Goal: Information Seeking & Learning: Learn about a topic

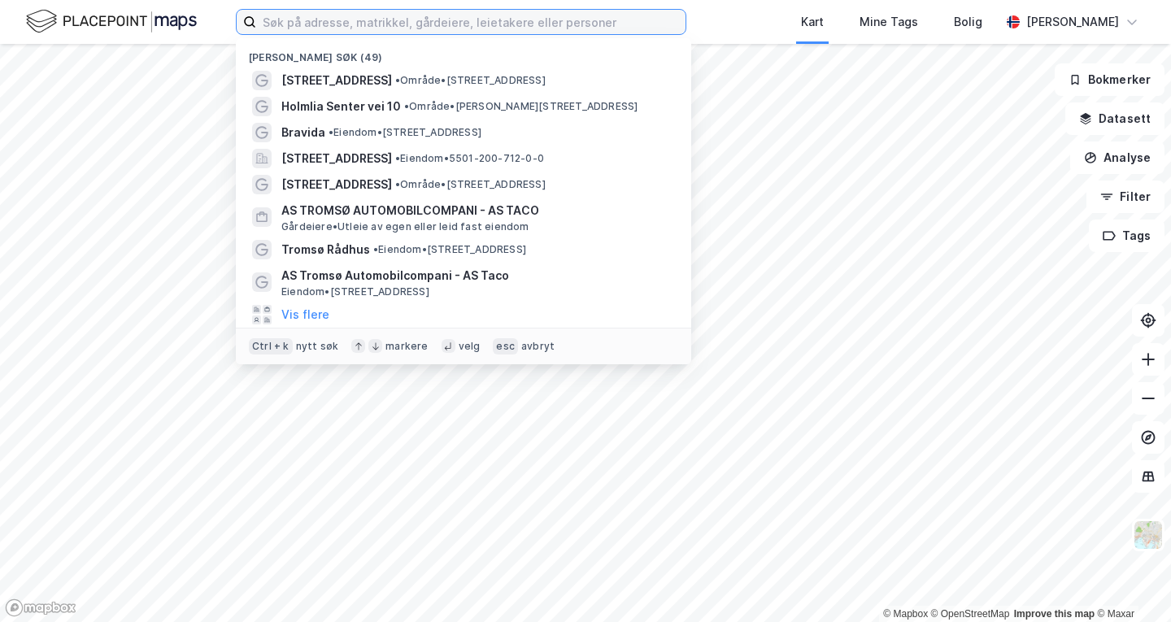
click at [438, 20] on input at bounding box center [470, 22] width 429 height 24
paste input "stølepunten 45"
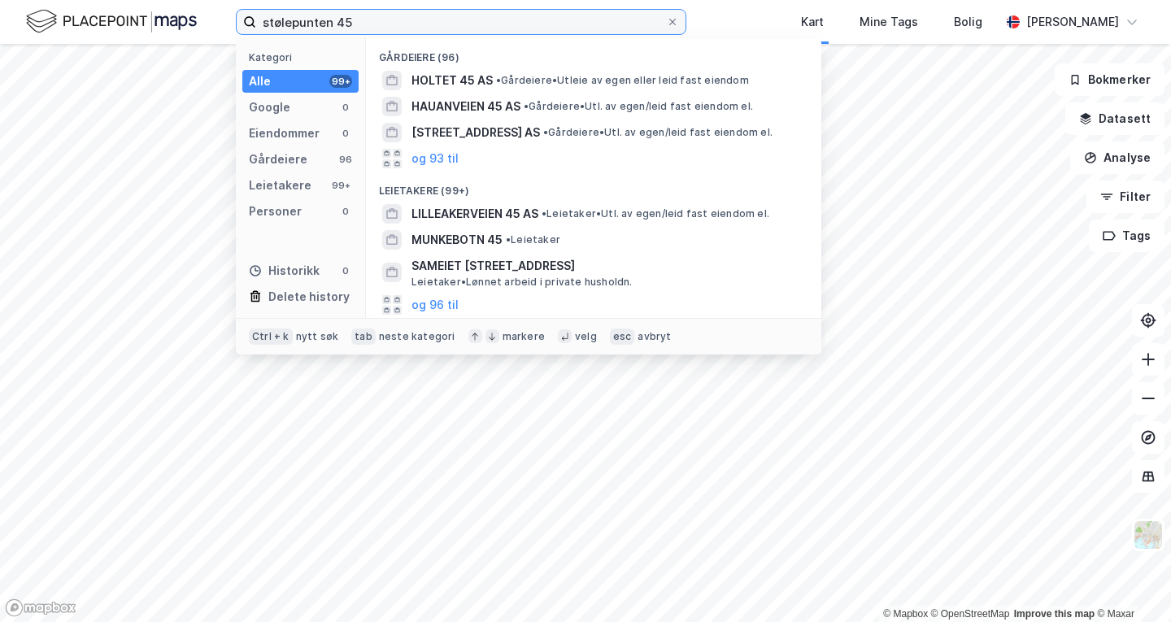
click at [375, 17] on input "stølepunten 45" at bounding box center [461, 22] width 410 height 24
type input "g"
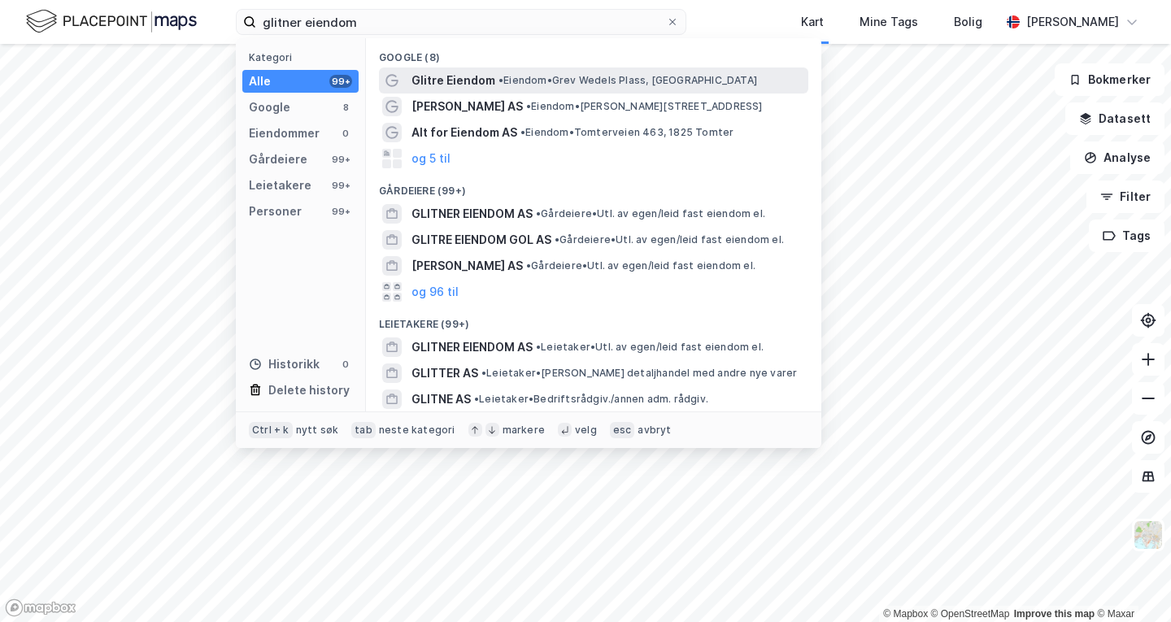
click at [481, 81] on span "Glitre Eiendom" at bounding box center [453, 81] width 84 height 20
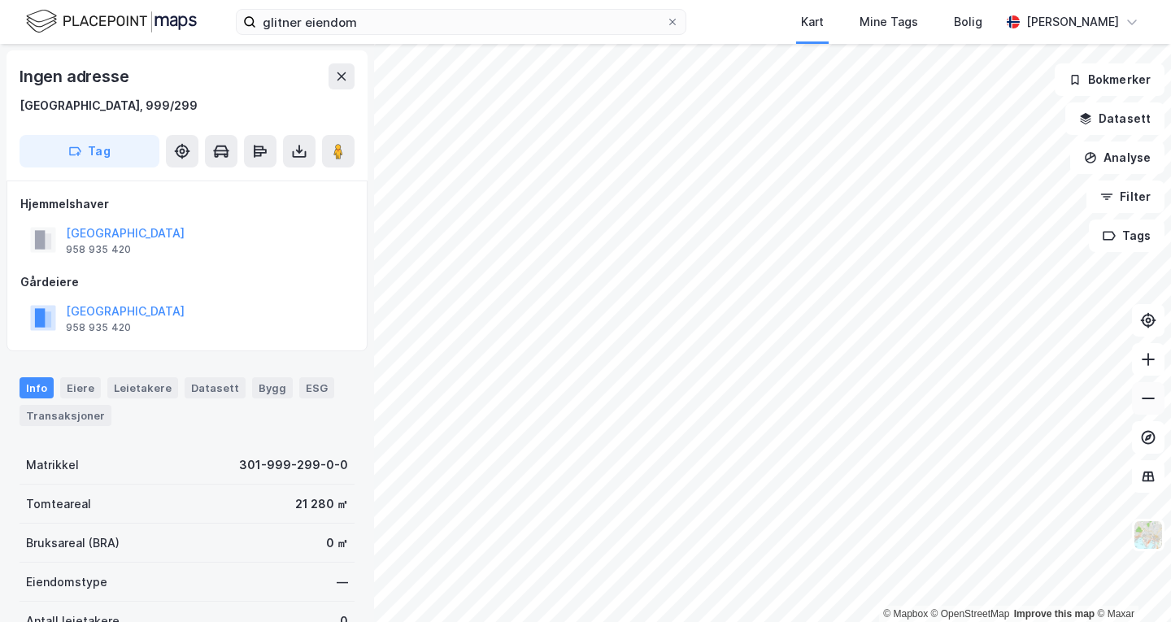
click at [1155, 413] on button at bounding box center [1148, 398] width 33 height 33
click at [1151, 406] on icon at bounding box center [1148, 398] width 16 height 16
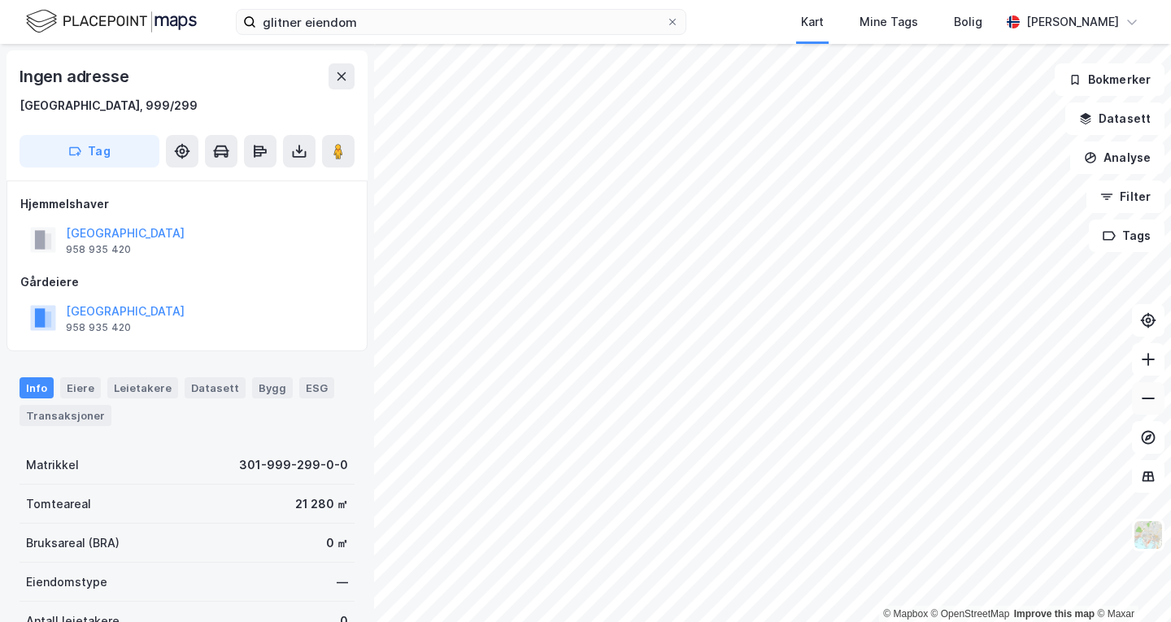
click at [1151, 406] on icon at bounding box center [1148, 398] width 16 height 16
click at [953, 0] on html "glitner eiendom Kart Mine Tags Bolig [PERSON_NAME] © Mapbox © OpenStreetMap Imp…" at bounding box center [585, 311] width 1171 height 622
click at [1142, 409] on button at bounding box center [1148, 398] width 33 height 33
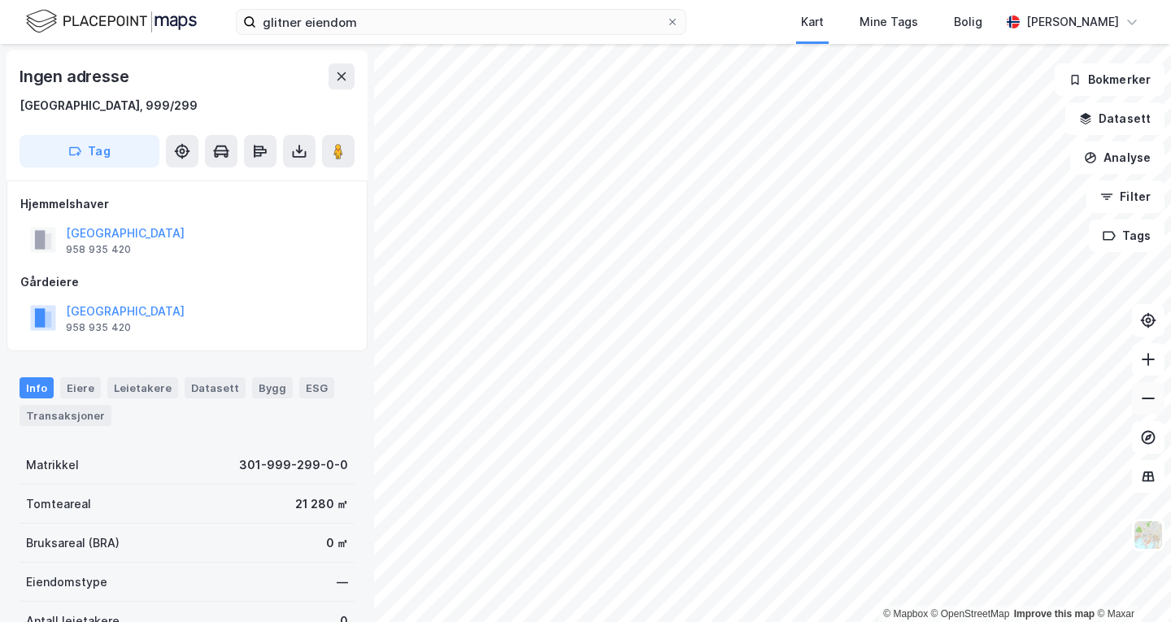
click at [1142, 409] on button at bounding box center [1148, 398] width 33 height 33
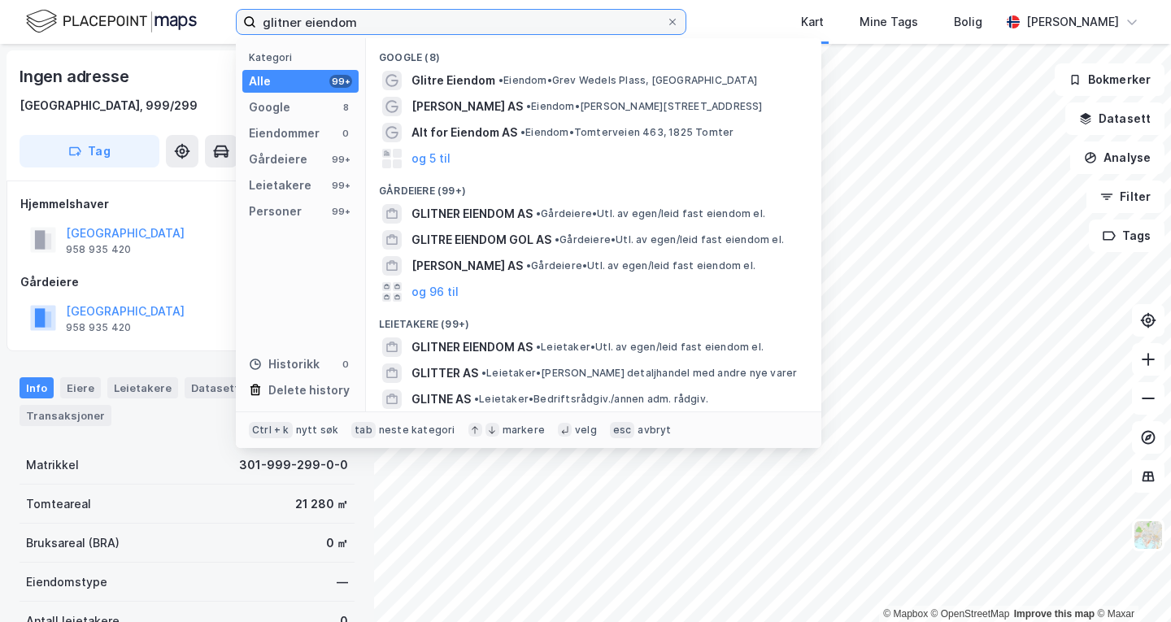
click at [507, 32] on input "glitner eiendom" at bounding box center [461, 22] width 410 height 24
paste input "stølepunten 45"
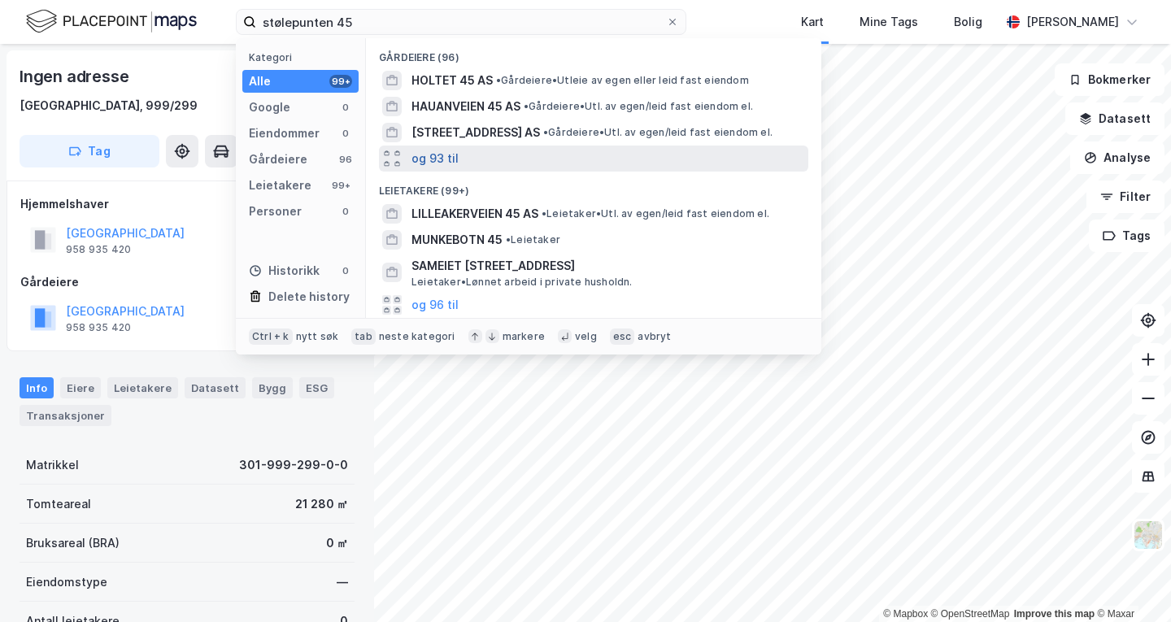
click at [433, 159] on button "og 93 til" at bounding box center [434, 159] width 47 height 20
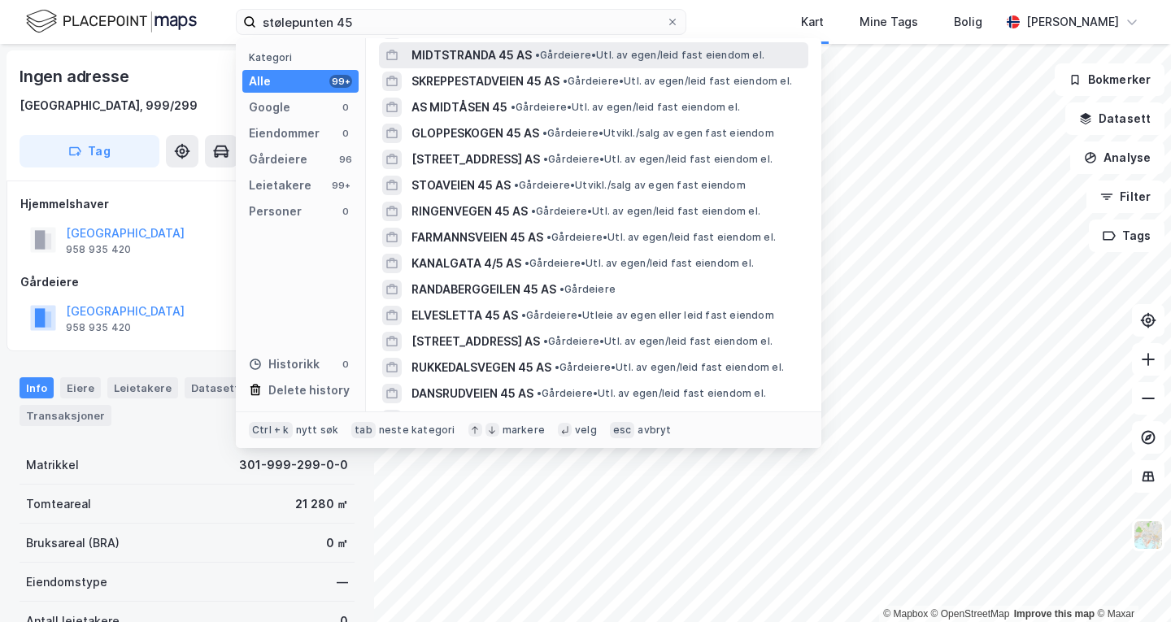
scroll to position [231, 0]
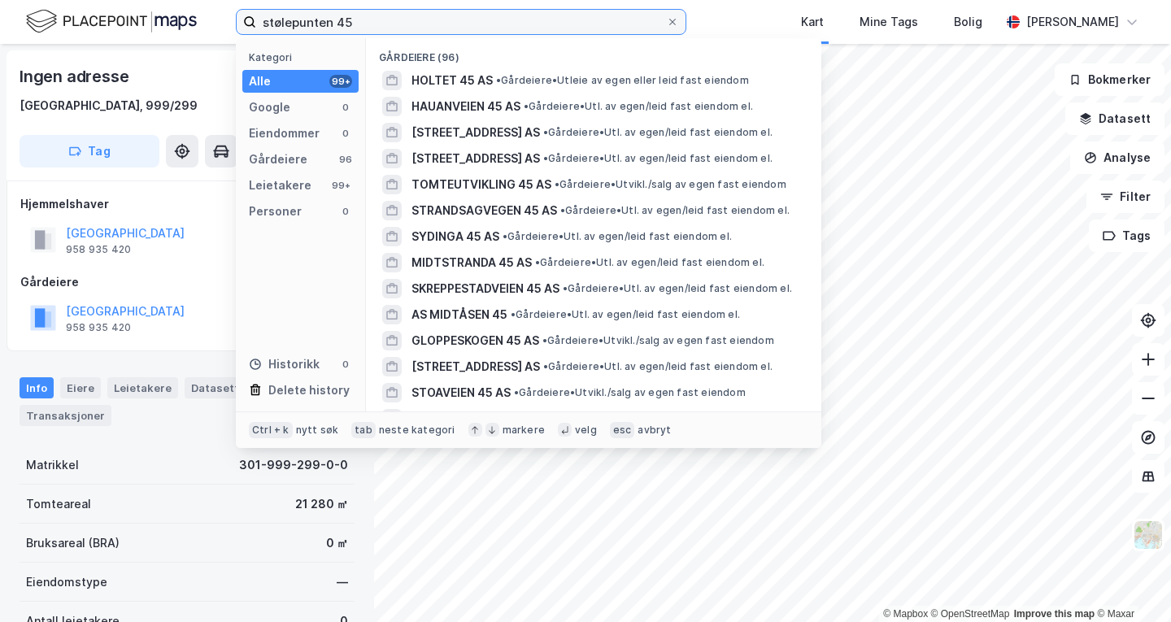
click at [389, 13] on input "stølepunten 45" at bounding box center [461, 22] width 410 height 24
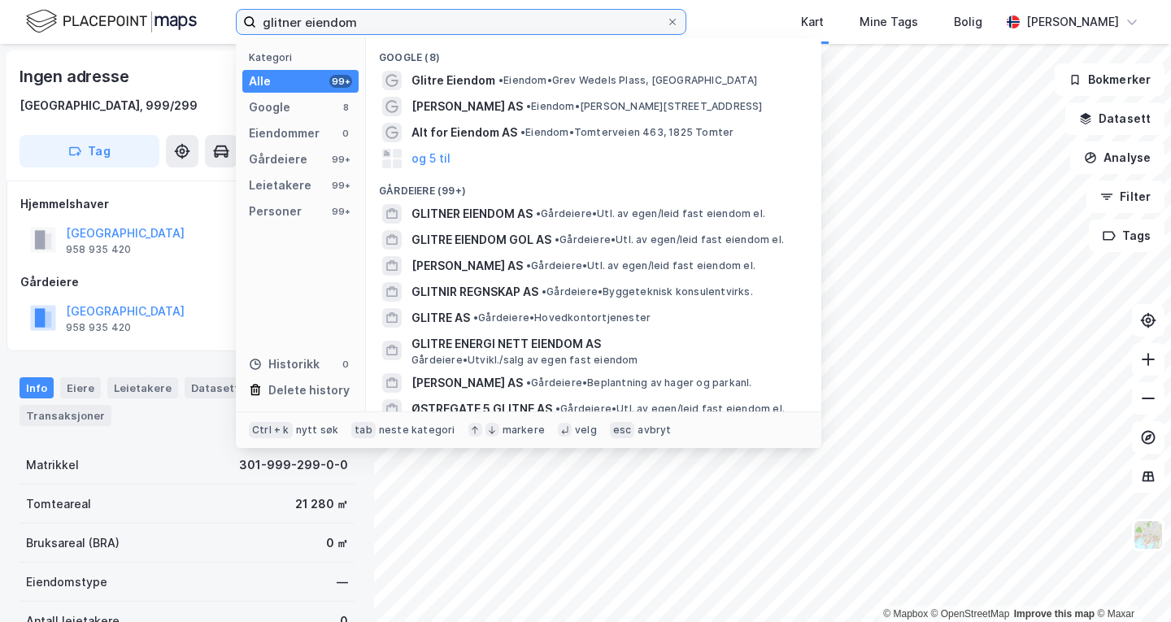
click at [391, 27] on input "glitner eiendom" at bounding box center [461, 22] width 410 height 24
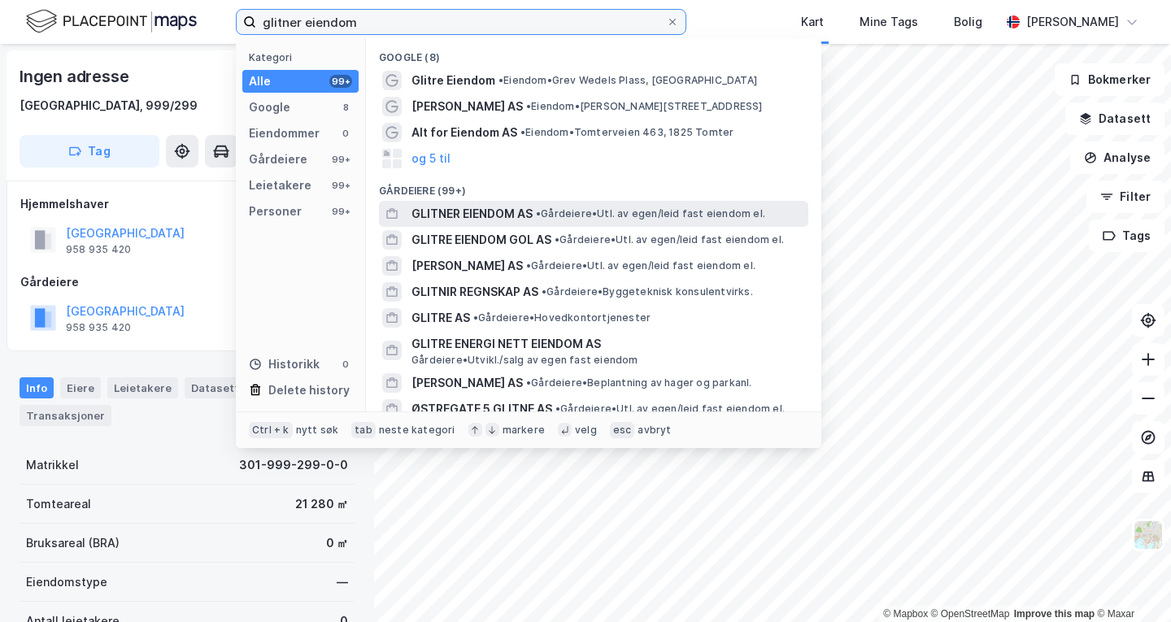
type input "glitner eiendom"
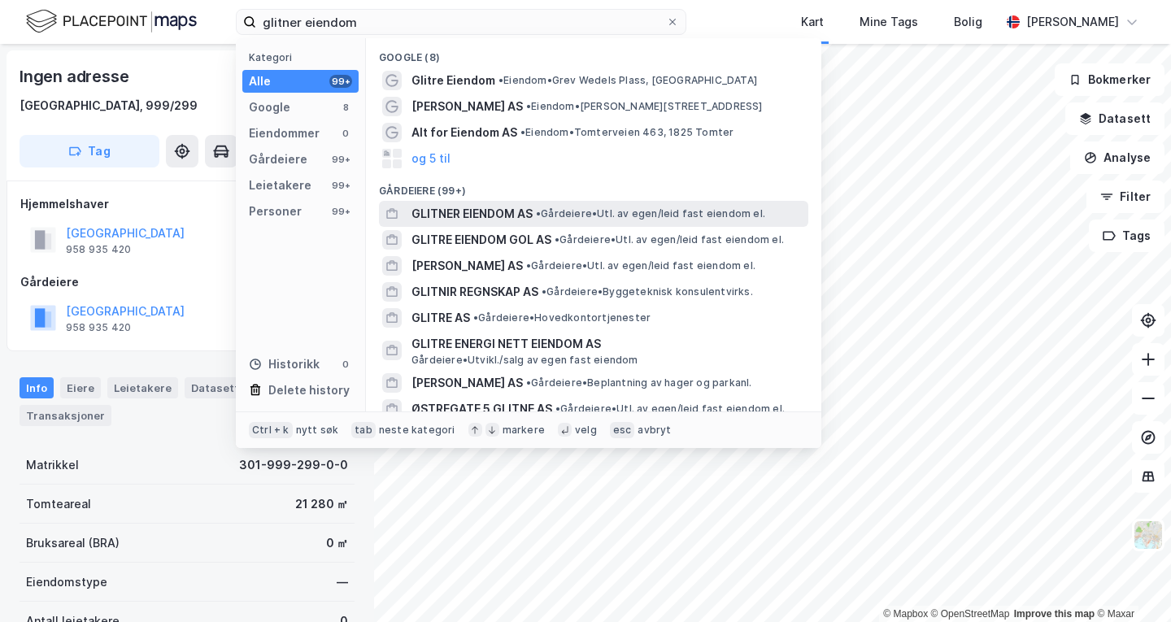
click at [520, 215] on span "GLITNER EIENDOM AS" at bounding box center [471, 214] width 121 height 20
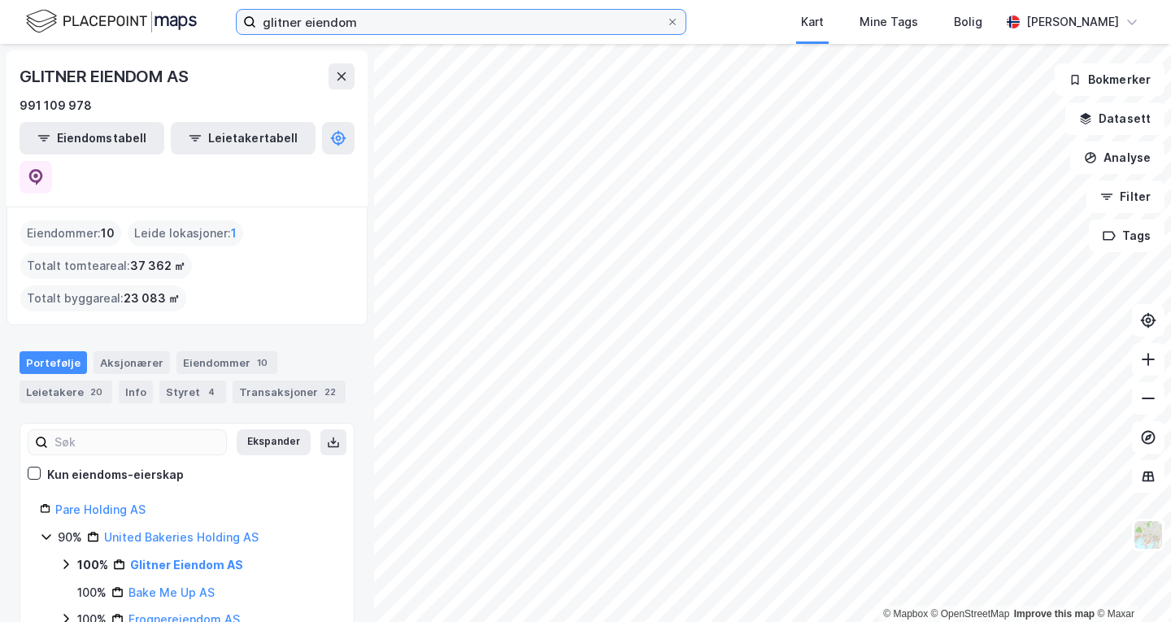
click at [404, 15] on input "glitner eiendom" at bounding box center [461, 22] width 410 height 24
